Goal: Find contact information: Find contact information

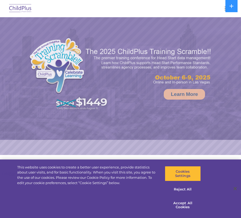
select select "MEDIUM"
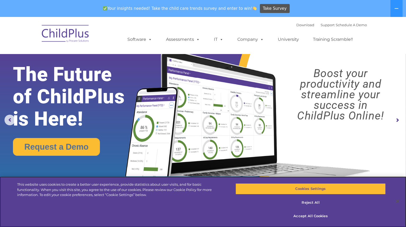
scroll to position [2, 0]
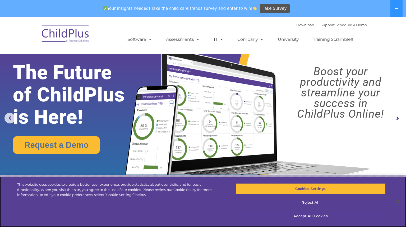
click at [241, 215] on button "Accept All Cookies" at bounding box center [311, 215] width 150 height 11
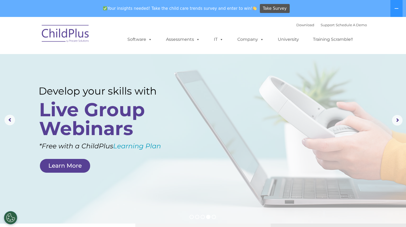
scroll to position [0, 0]
click at [77, 34] on img at bounding box center [65, 34] width 53 height 26
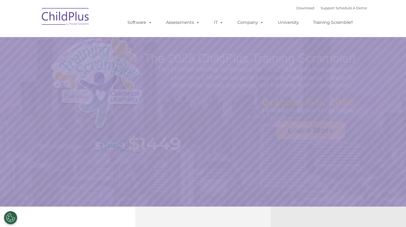
select select "MEDIUM"
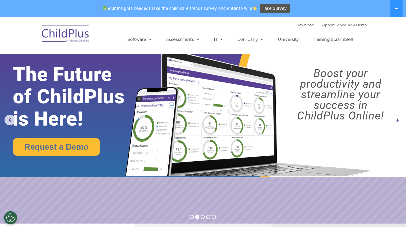
click at [77, 40] on img at bounding box center [65, 34] width 53 height 26
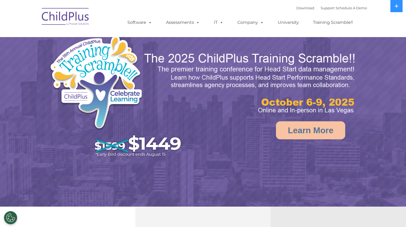
select select "MEDIUM"
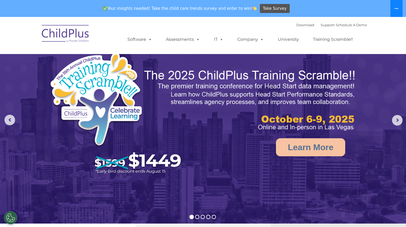
click at [394, 7] on button at bounding box center [396, 8] width 12 height 17
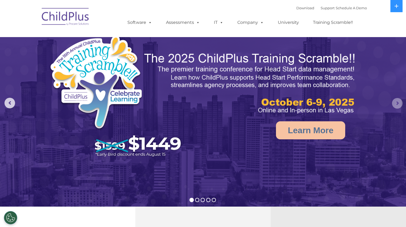
click at [395, 103] on rs-arrow at bounding box center [397, 103] width 11 height 11
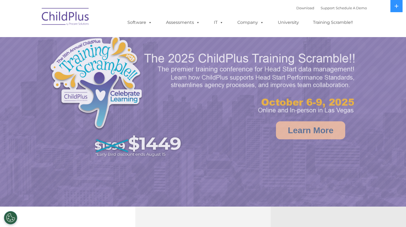
select select "MEDIUM"
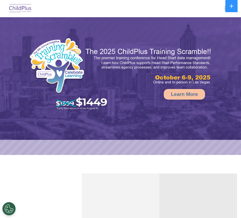
select select "MEDIUM"
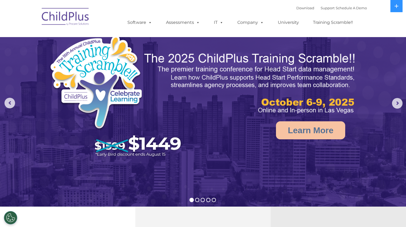
click at [220, 126] on img at bounding box center [203, 127] width 406 height 255
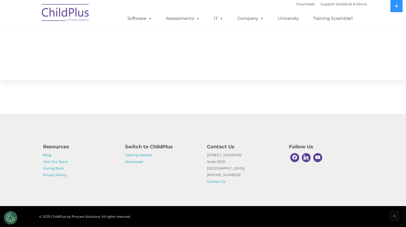
scroll to position [582, 0]
click at [77, 11] on img at bounding box center [65, 13] width 53 height 26
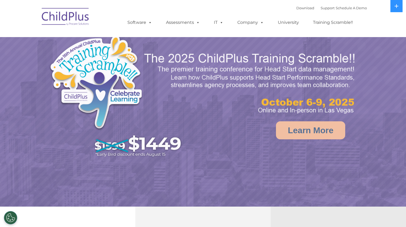
select select "MEDIUM"
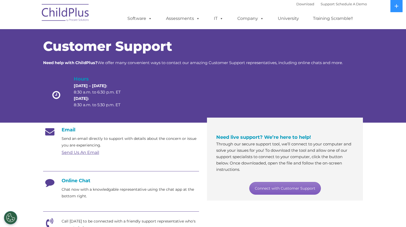
click at [285, 190] on link "Connect with Customer Support" at bounding box center [285, 188] width 72 height 13
click at [101, 188] on p "Chat now with a knowledgable representative using the chat app at the bottom ri…" at bounding box center [130, 192] width 137 height 13
click at [51, 182] on icon at bounding box center [49, 183] width 13 height 13
click at [80, 17] on img at bounding box center [65, 13] width 53 height 26
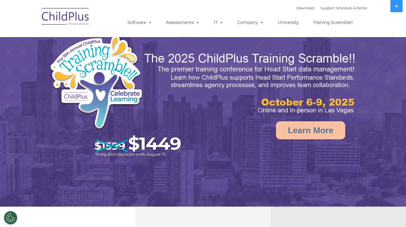
select select "MEDIUM"
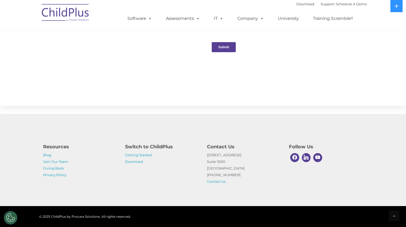
scroll to position [555, 0]
click at [147, 154] on link "Getting Started" at bounding box center [138, 155] width 27 height 4
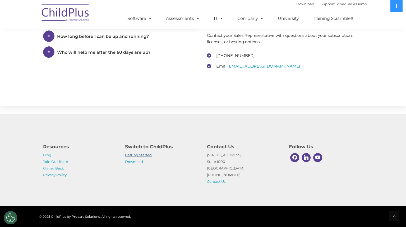
scroll to position [801, 0]
click at [142, 162] on link "Download" at bounding box center [134, 161] width 18 height 4
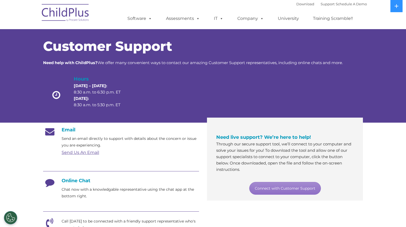
click at [84, 153] on link "Send Us An Email" at bounding box center [81, 152] width 38 height 5
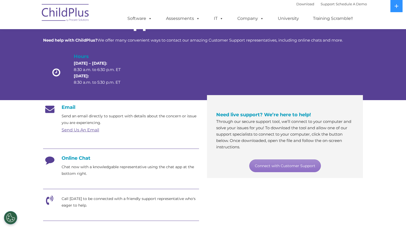
scroll to position [23, 0]
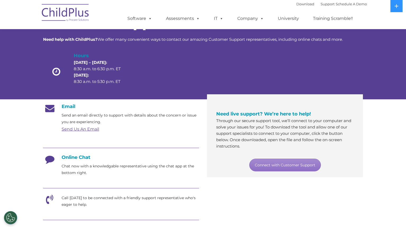
click at [90, 128] on link "Send Us An Email" at bounding box center [81, 128] width 38 height 5
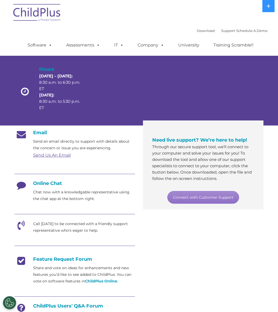
scroll to position [14, 0]
